Goal: Transaction & Acquisition: Book appointment/travel/reservation

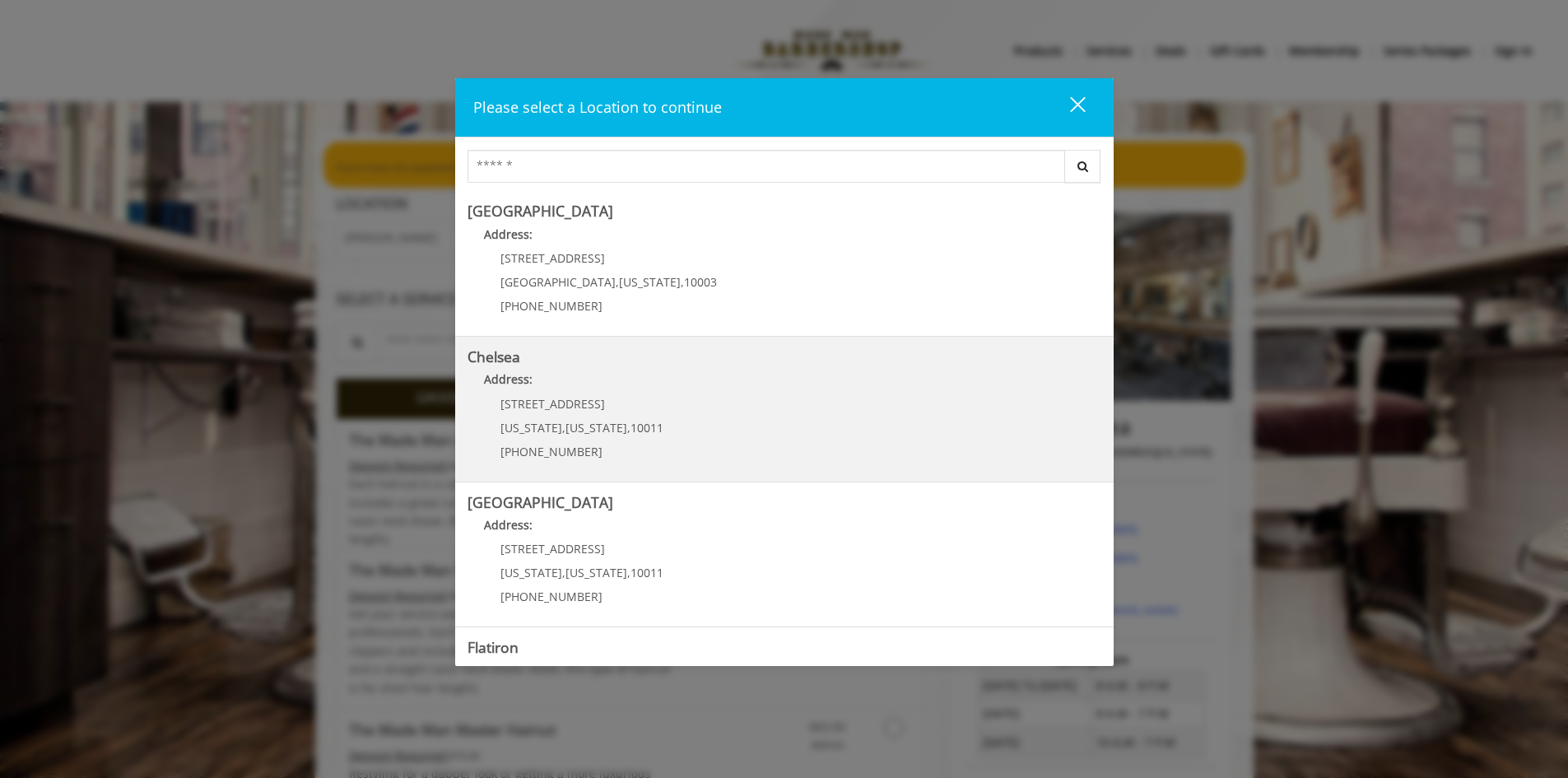
drag, startPoint x: 800, startPoint y: 411, endPoint x: 772, endPoint y: 413, distance: 28.1
click at [772, 413] on link "Chelsea Address: [STREET_ADDRESS][US_STATE][US_STATE] (917) 639-3902" at bounding box center [784, 409] width 634 height 121
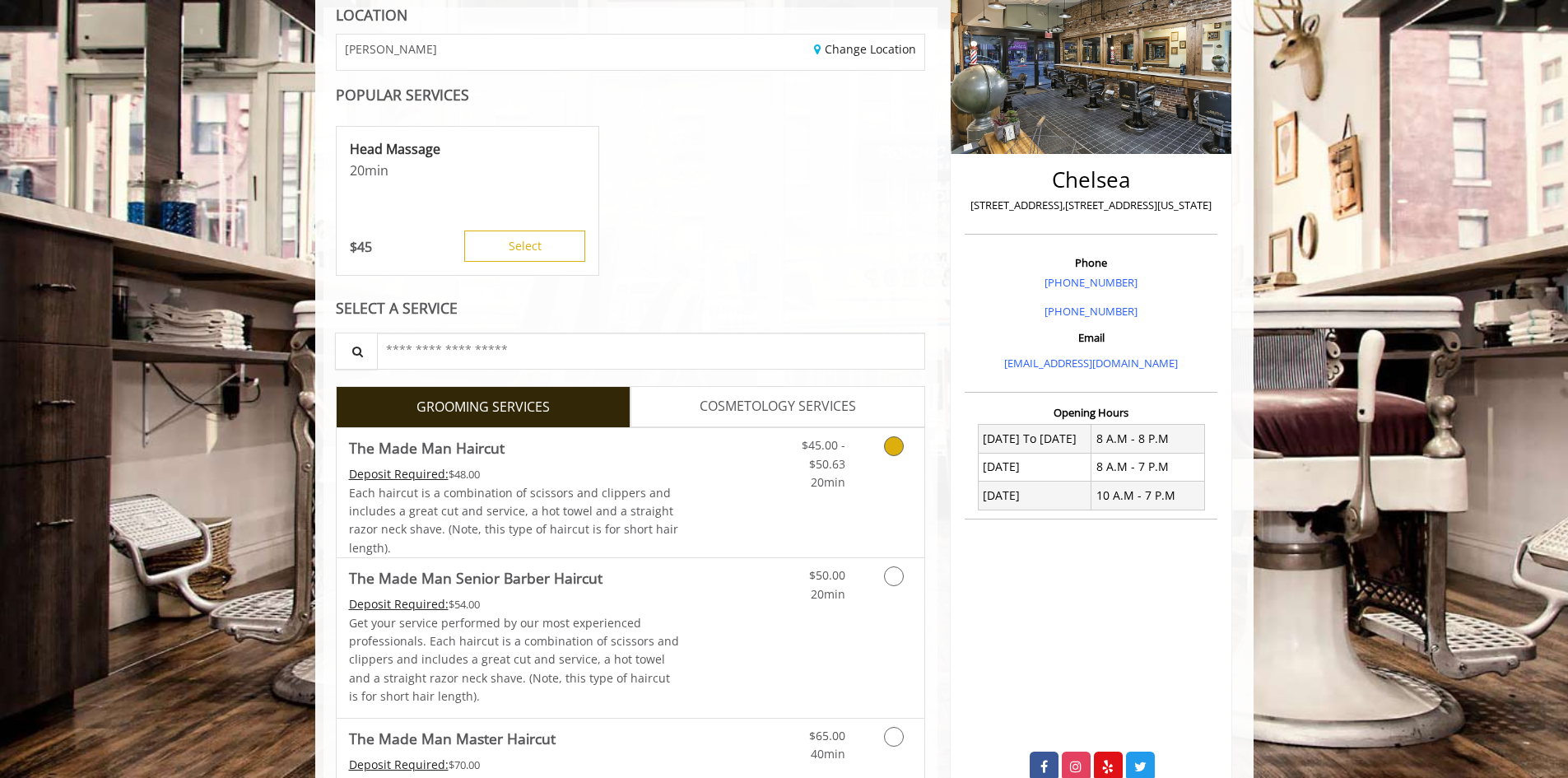
click at [895, 451] on icon "Grooming services" at bounding box center [894, 446] width 20 height 20
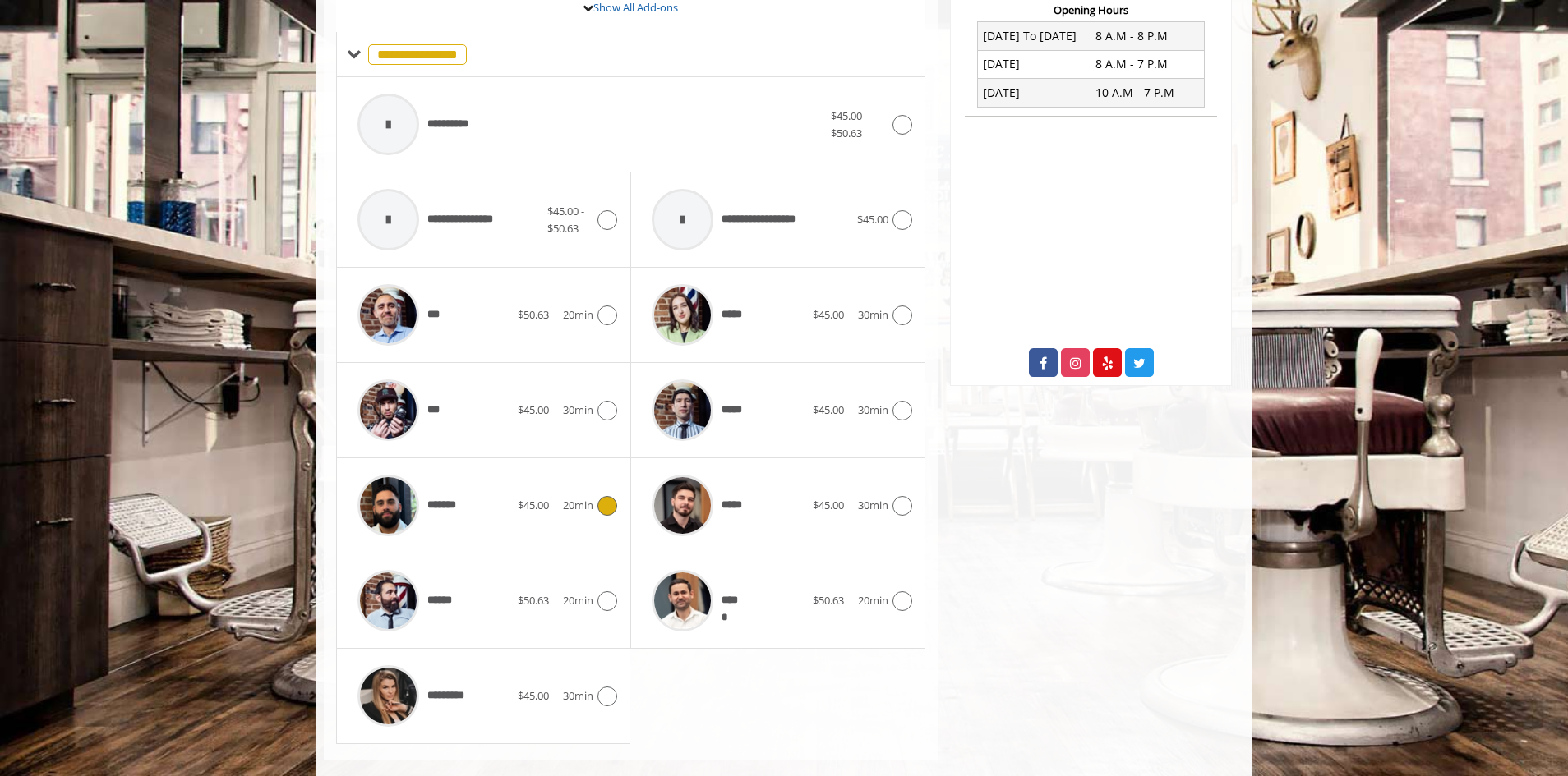
scroll to position [674, 0]
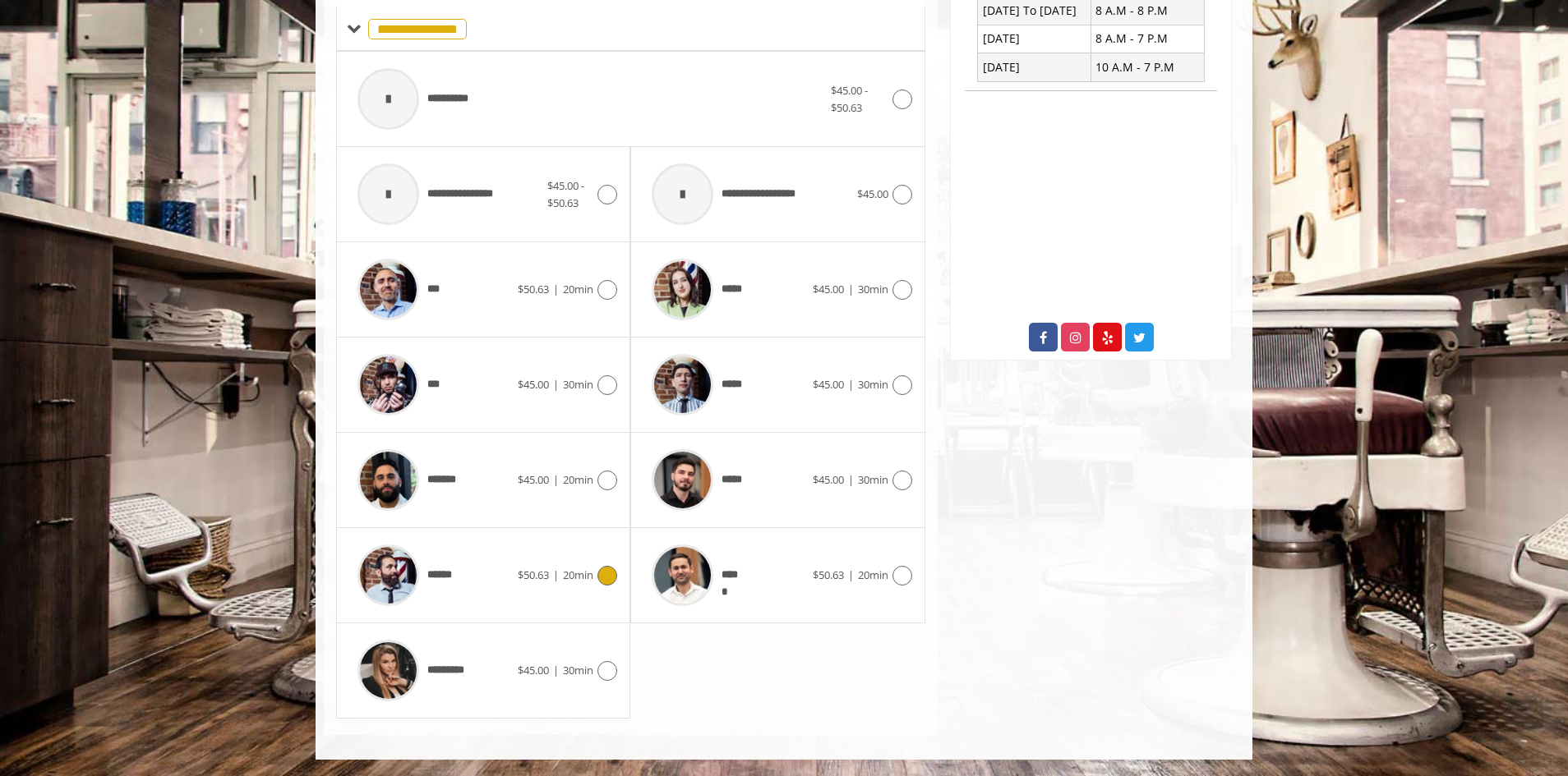
click at [576, 588] on div "****** $50.63 | 20min" at bounding box center [483, 575] width 268 height 78
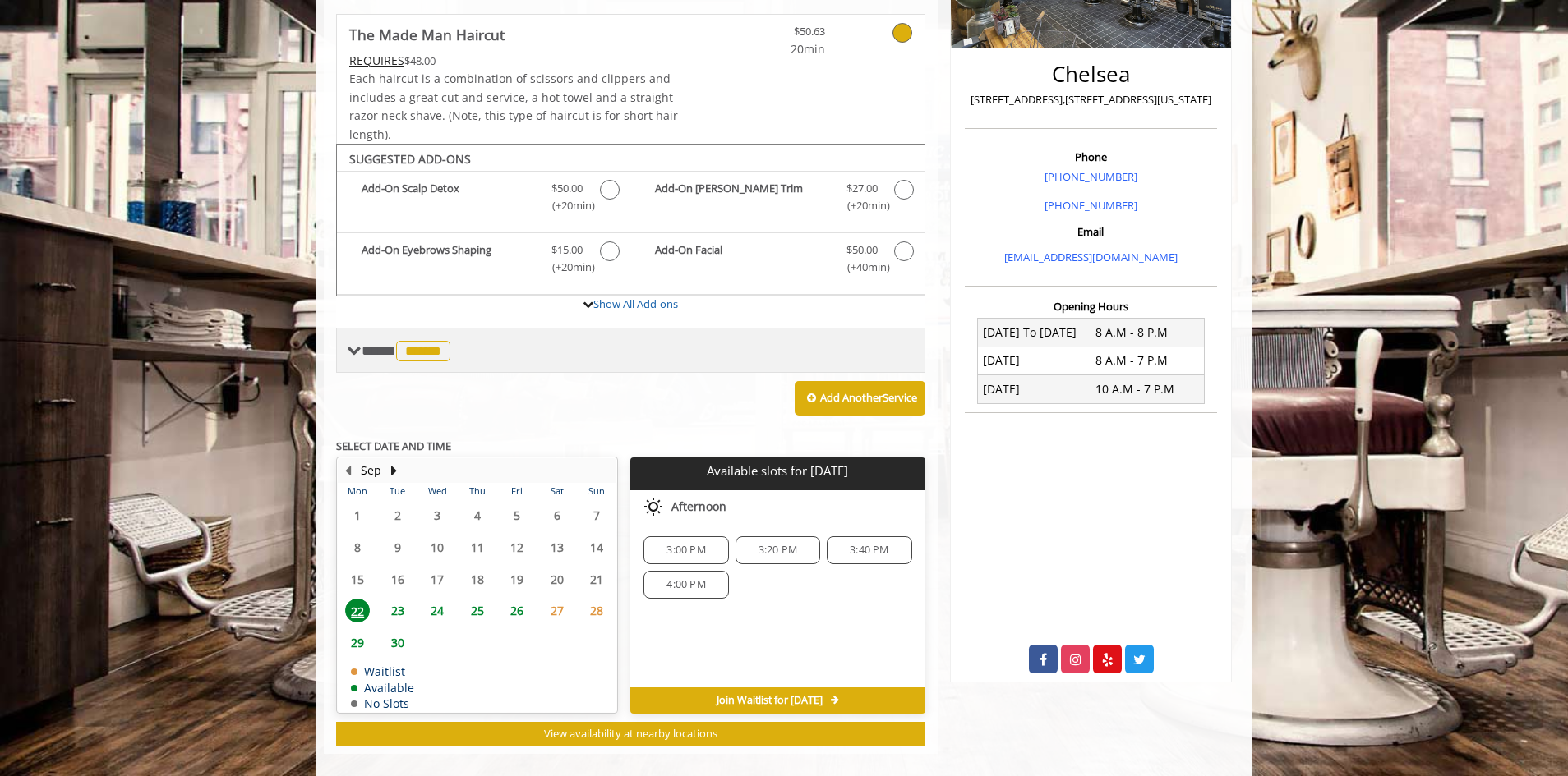
scroll to position [371, 0]
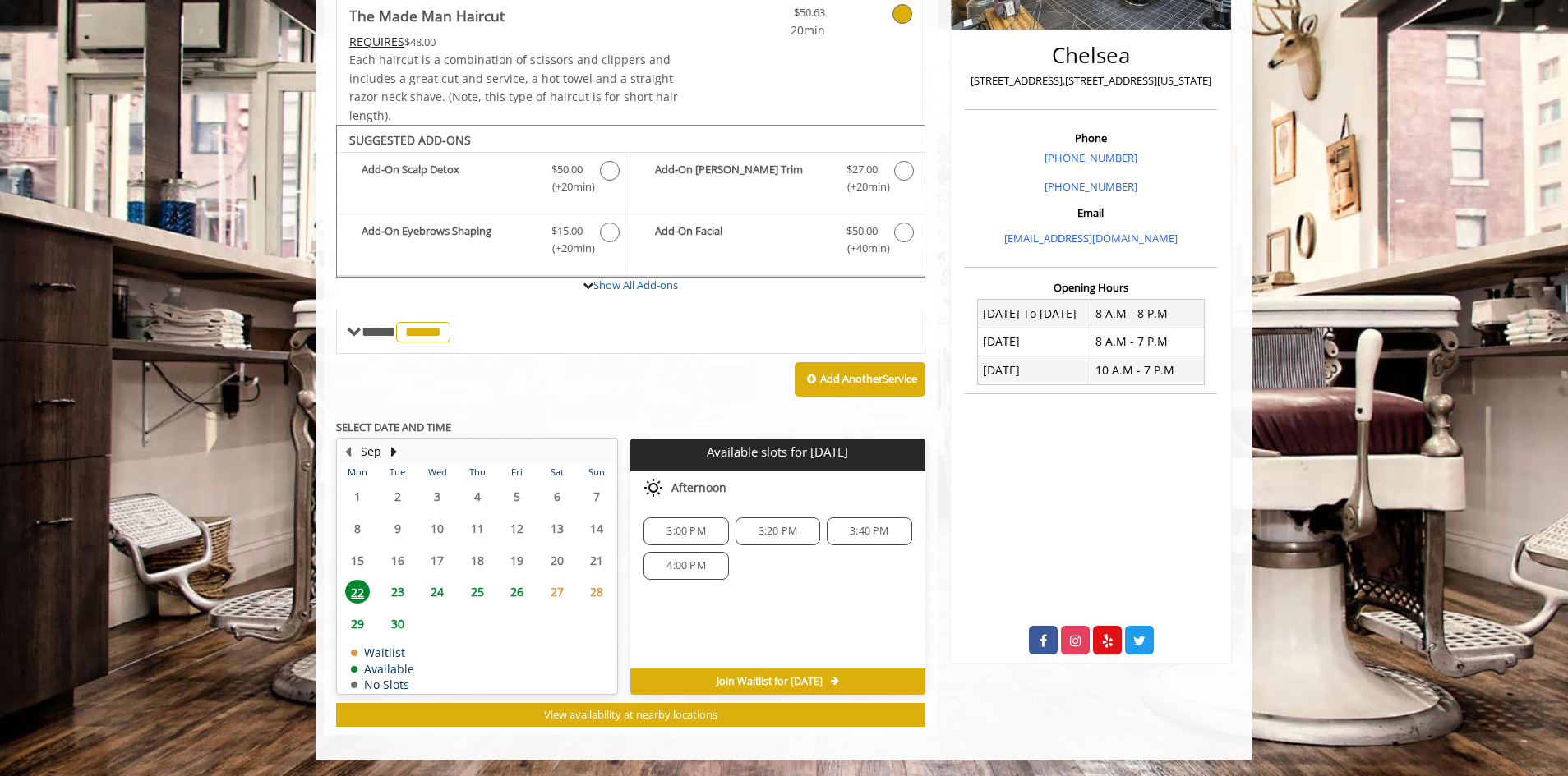
click at [398, 591] on span "23" at bounding box center [397, 592] width 25 height 24
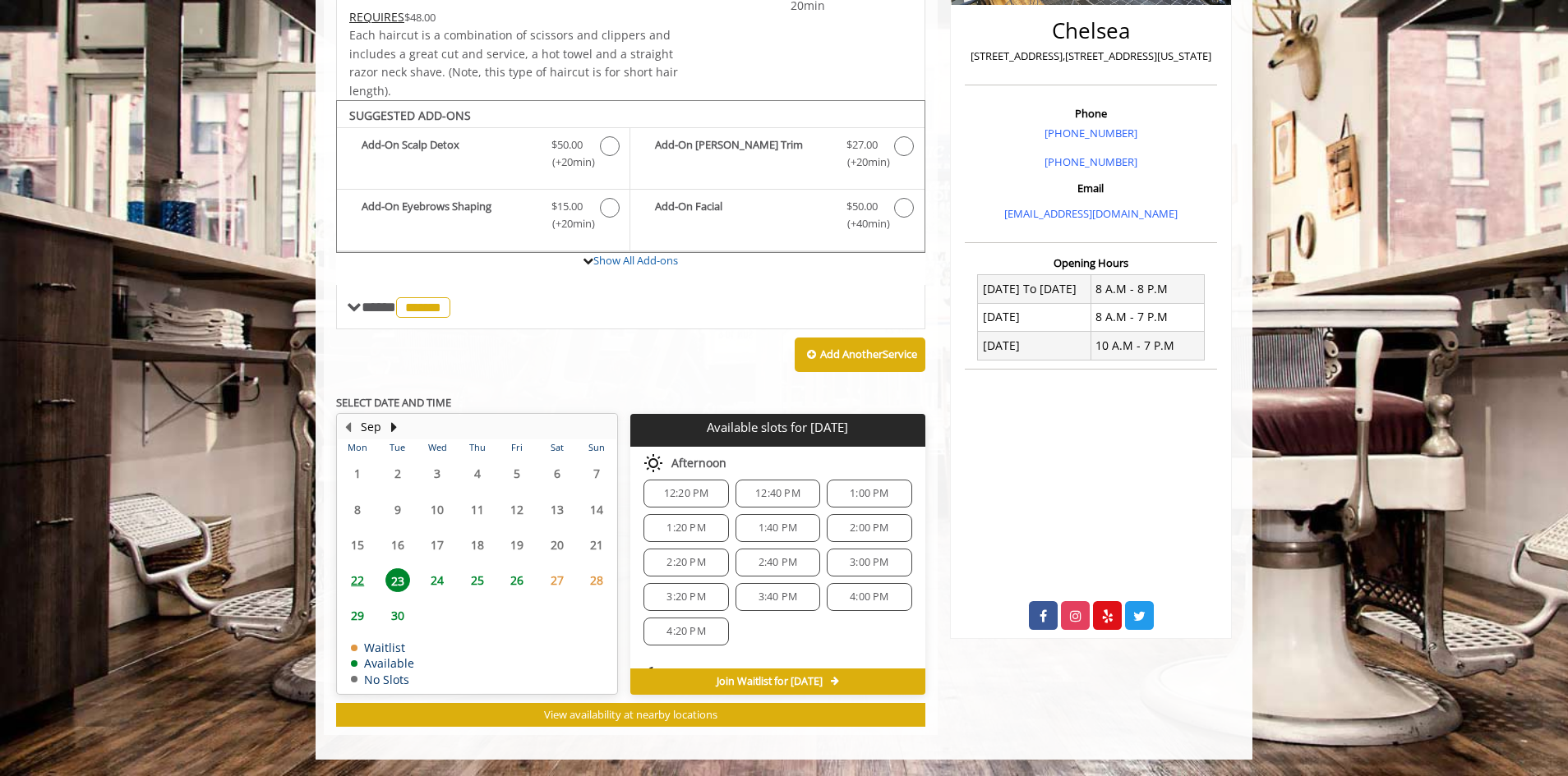
scroll to position [246, 0]
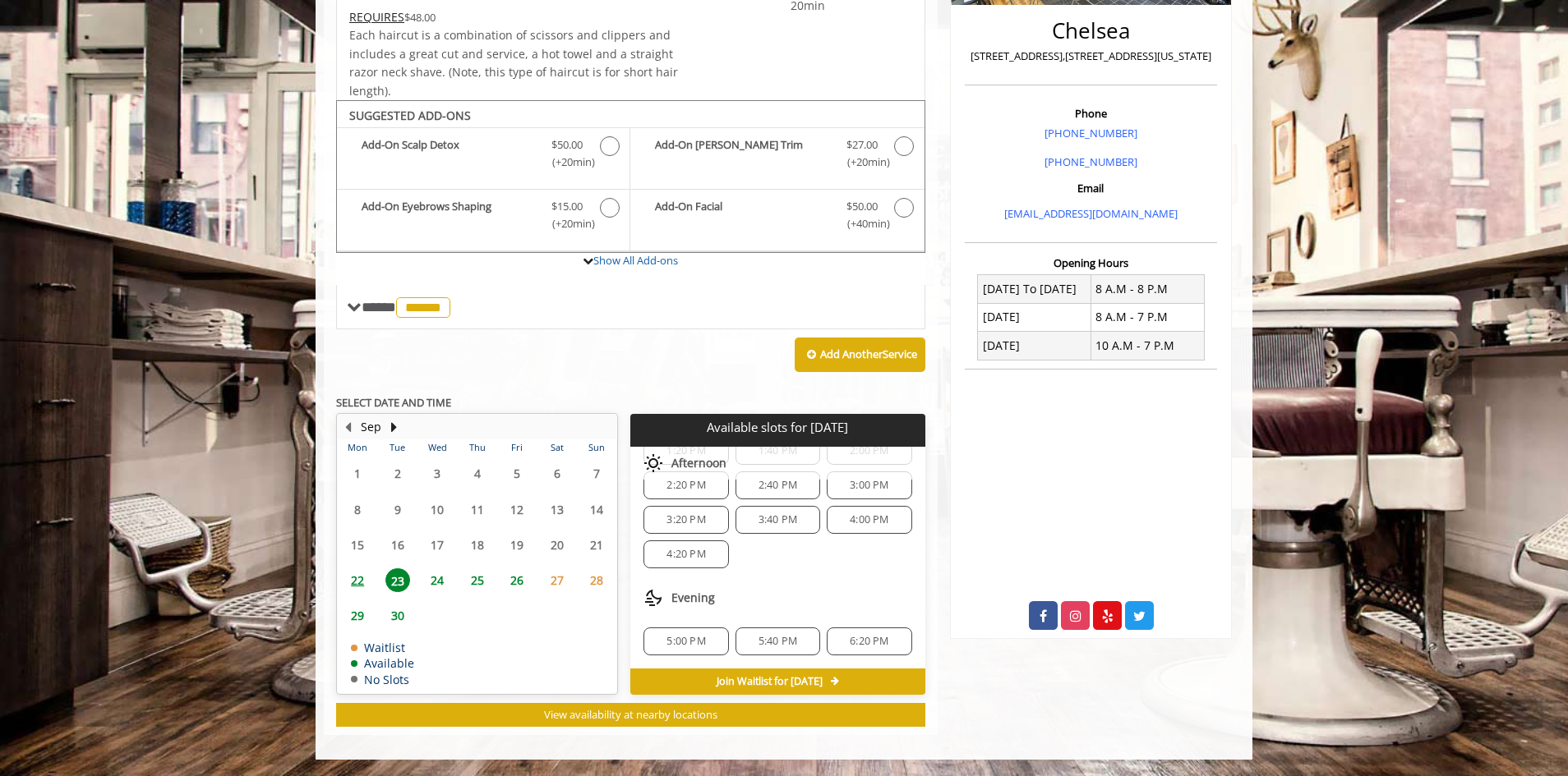
click at [703, 638] on span "5:00 PM" at bounding box center [686, 641] width 39 height 13
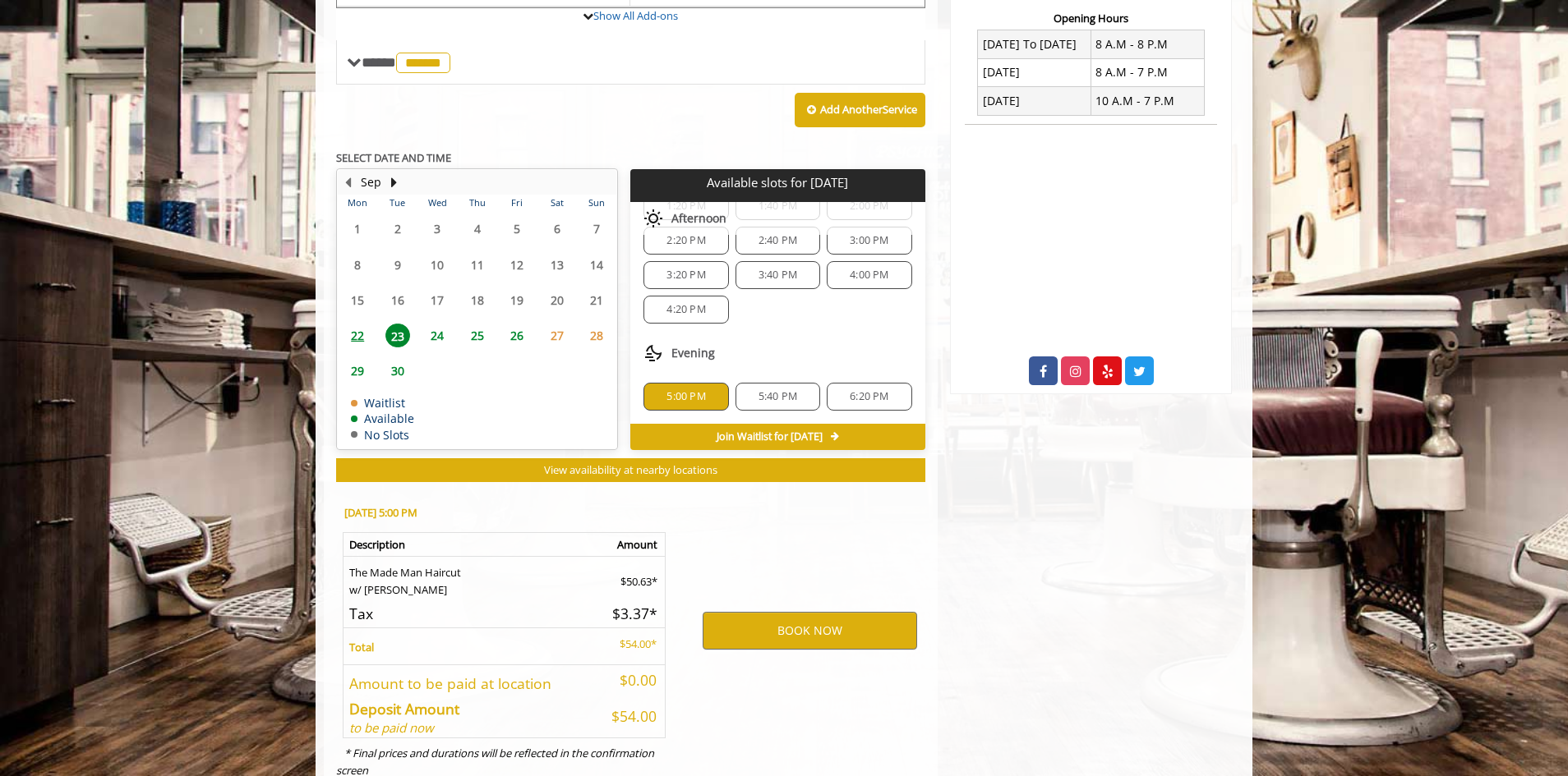
scroll to position [692, 0]
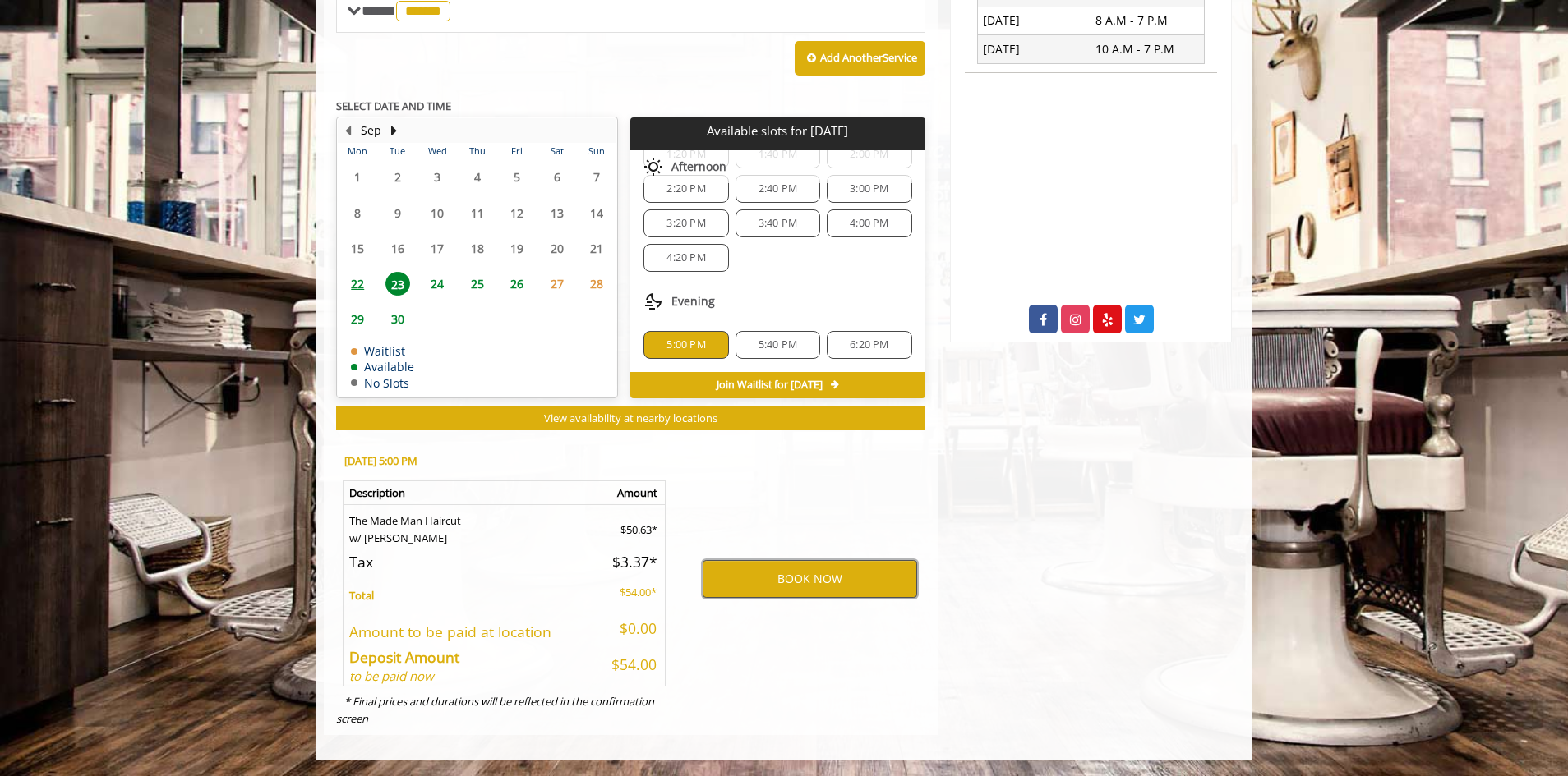
click at [787, 592] on button "BOOK NOW" at bounding box center [810, 579] width 215 height 38
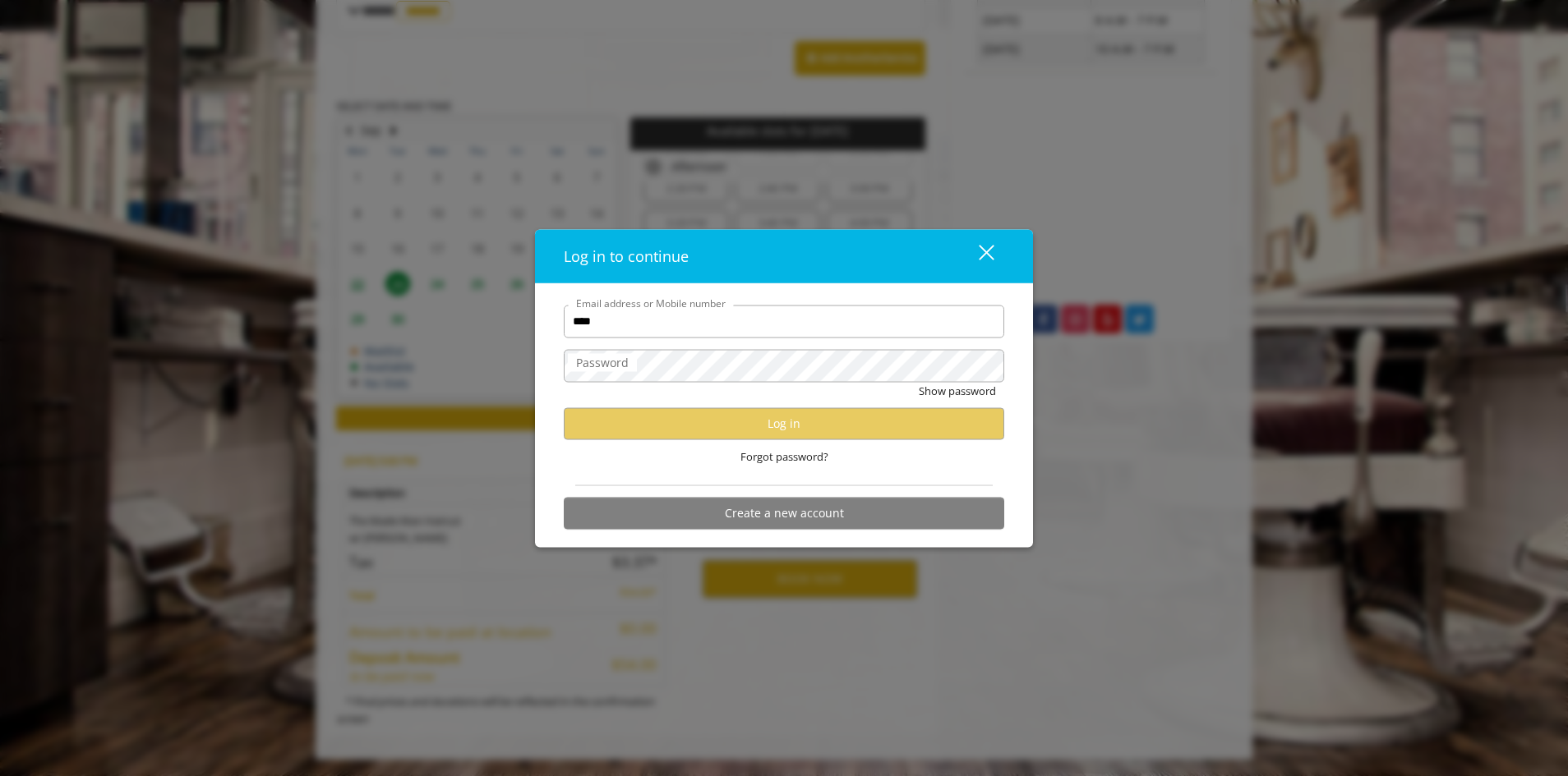
type input "**********"
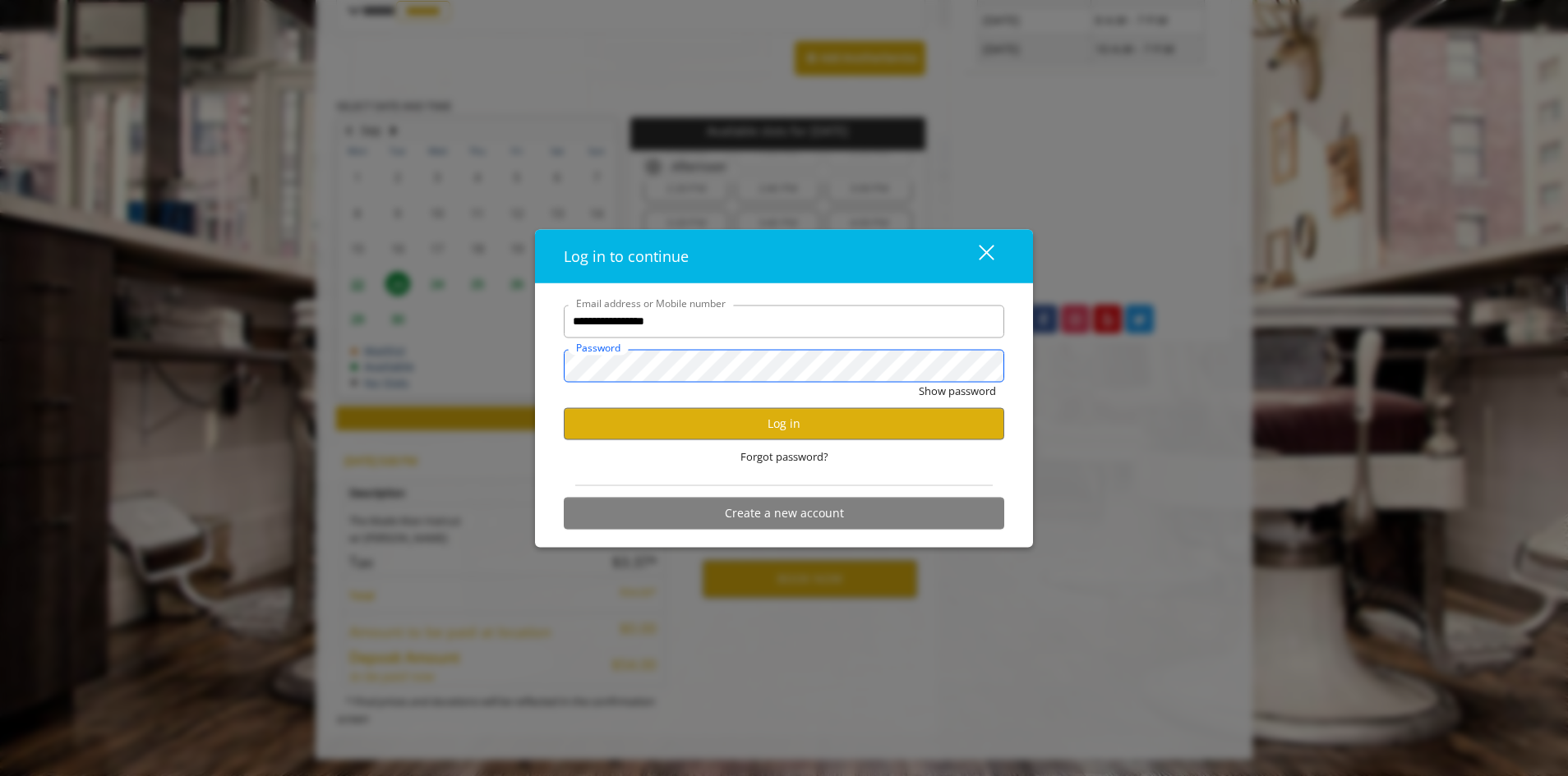
click at [918, 382] on button "Show password" at bounding box center [957, 389] width 78 height 17
click at [923, 382] on button "Hide password" at bounding box center [960, 389] width 74 height 17
click at [753, 418] on button "Log in" at bounding box center [783, 423] width 440 height 32
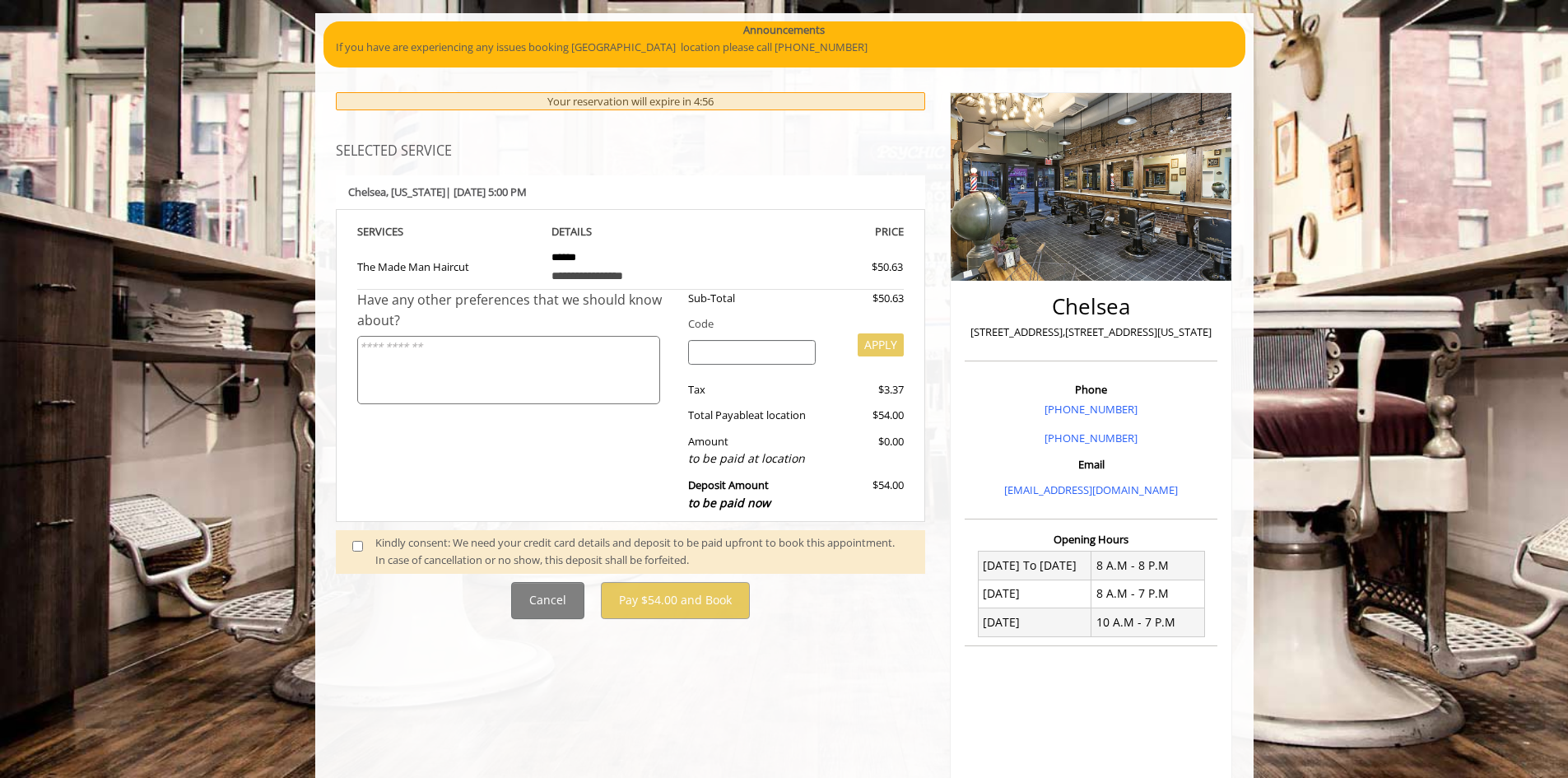
scroll to position [164, 0]
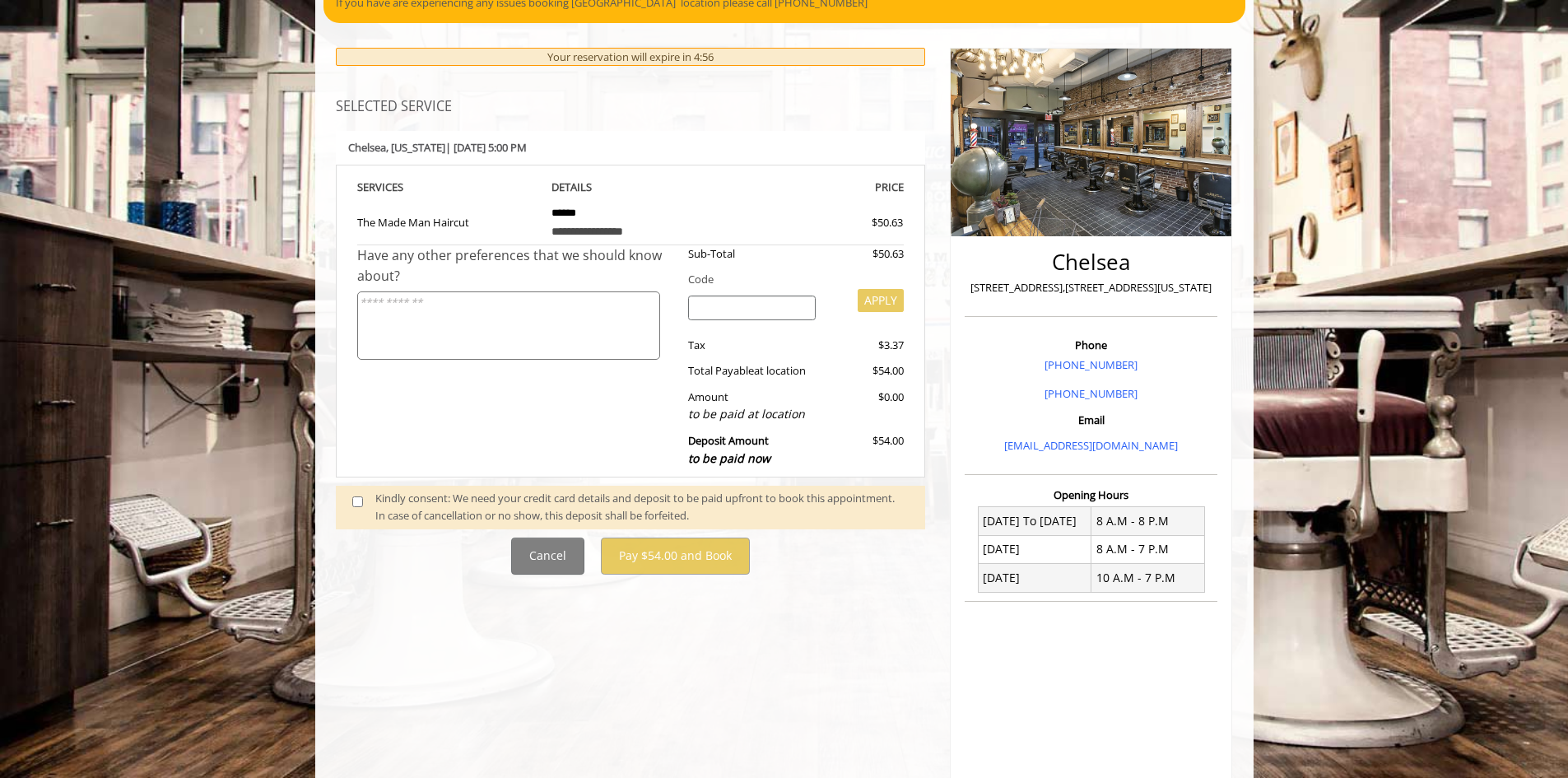
click at [352, 507] on span at bounding box center [363, 507] width 49 height 35
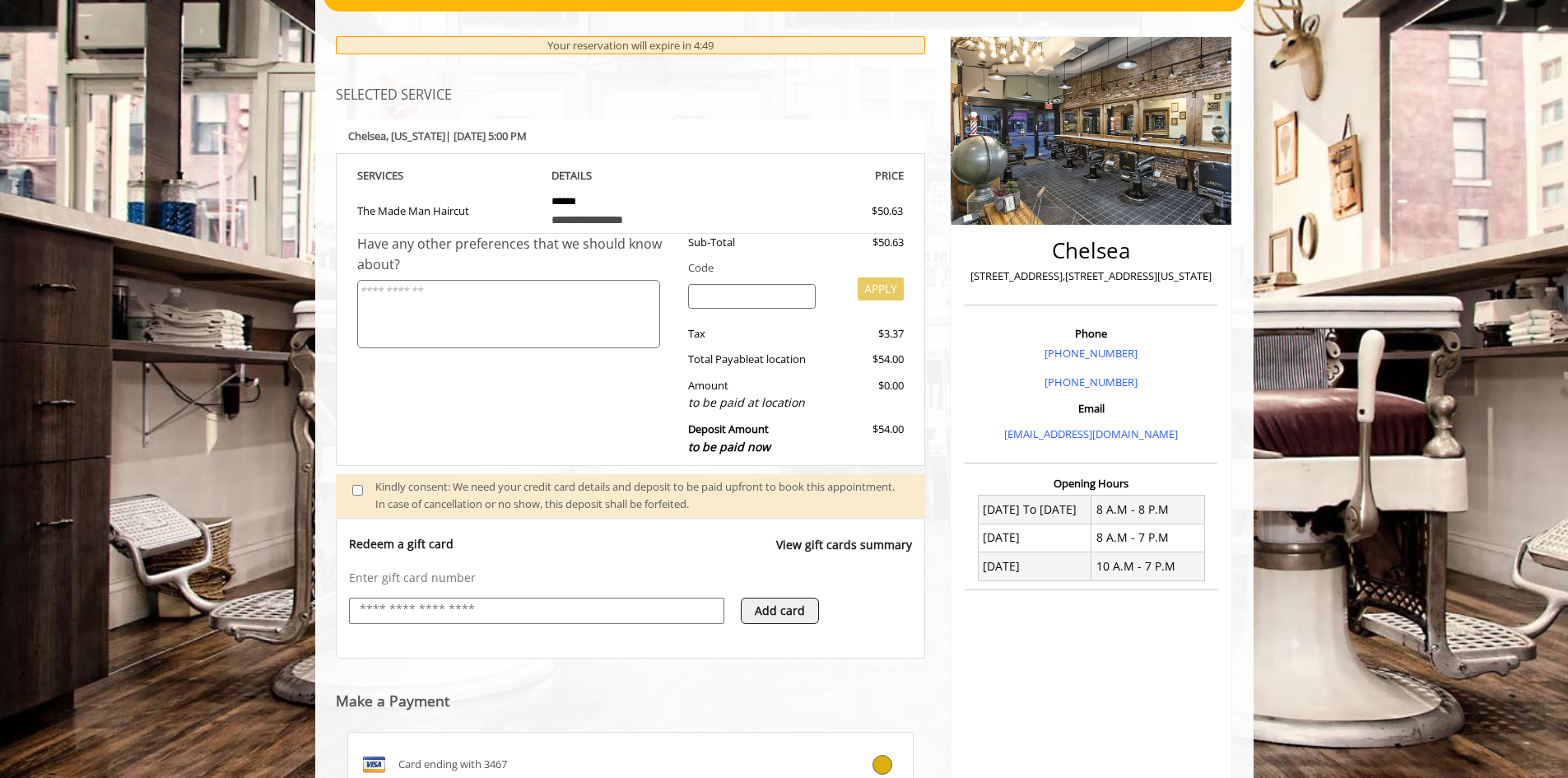
scroll to position [0, 0]
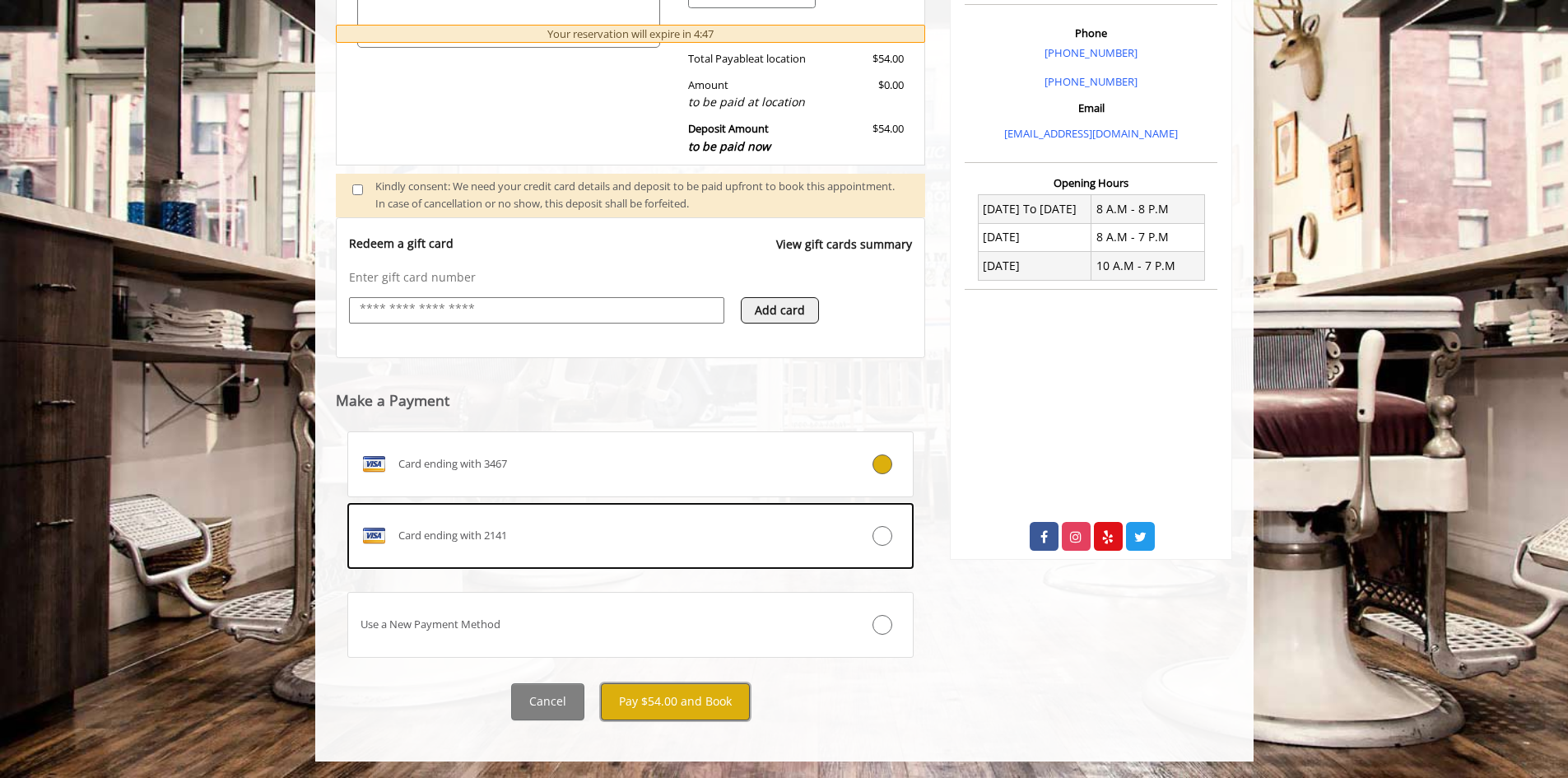
click at [694, 698] on button "Pay $54.00 and Book" at bounding box center [676, 701] width 149 height 37
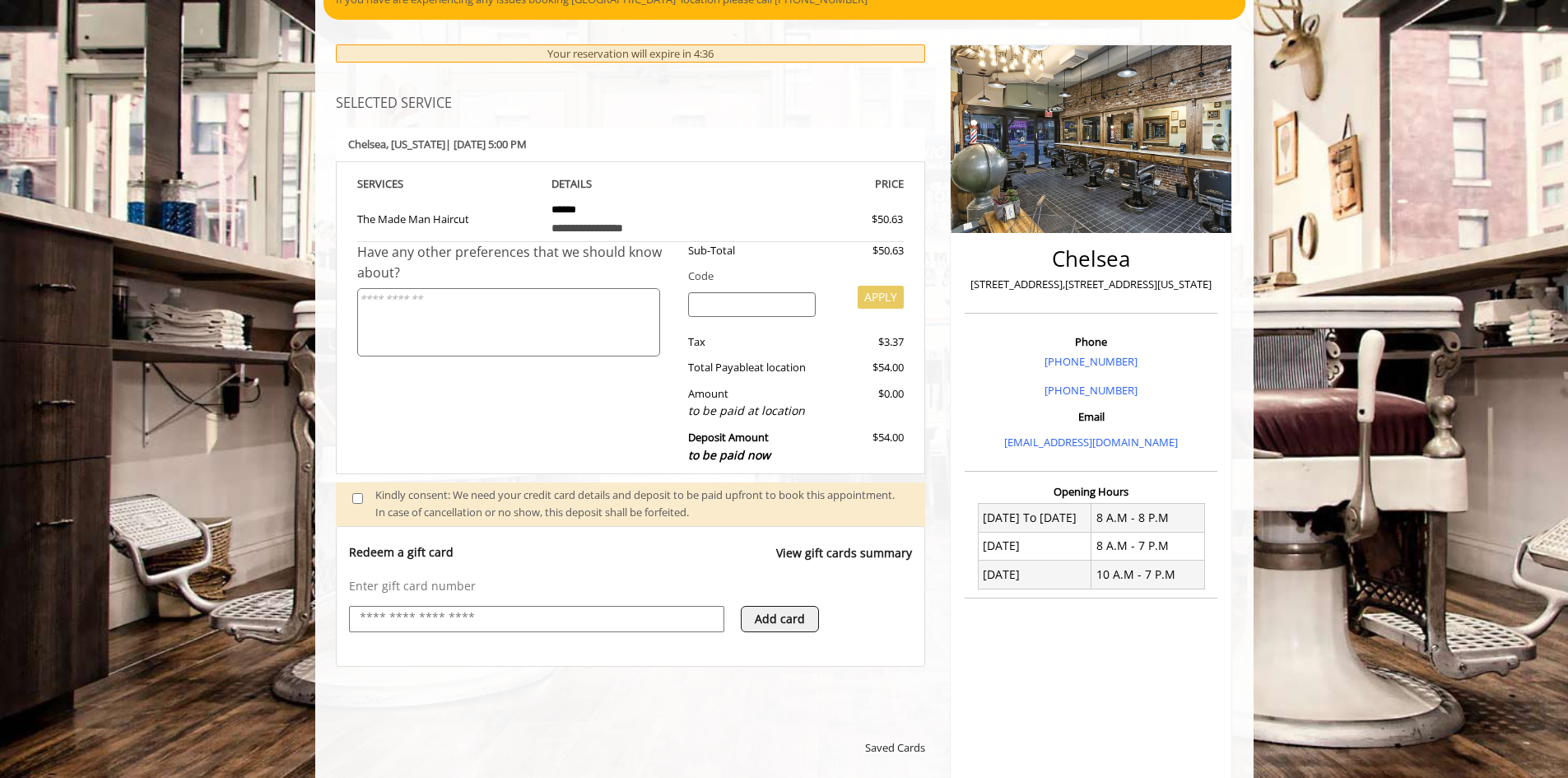
scroll to position [147, 0]
